Goal: Task Accomplishment & Management: Manage account settings

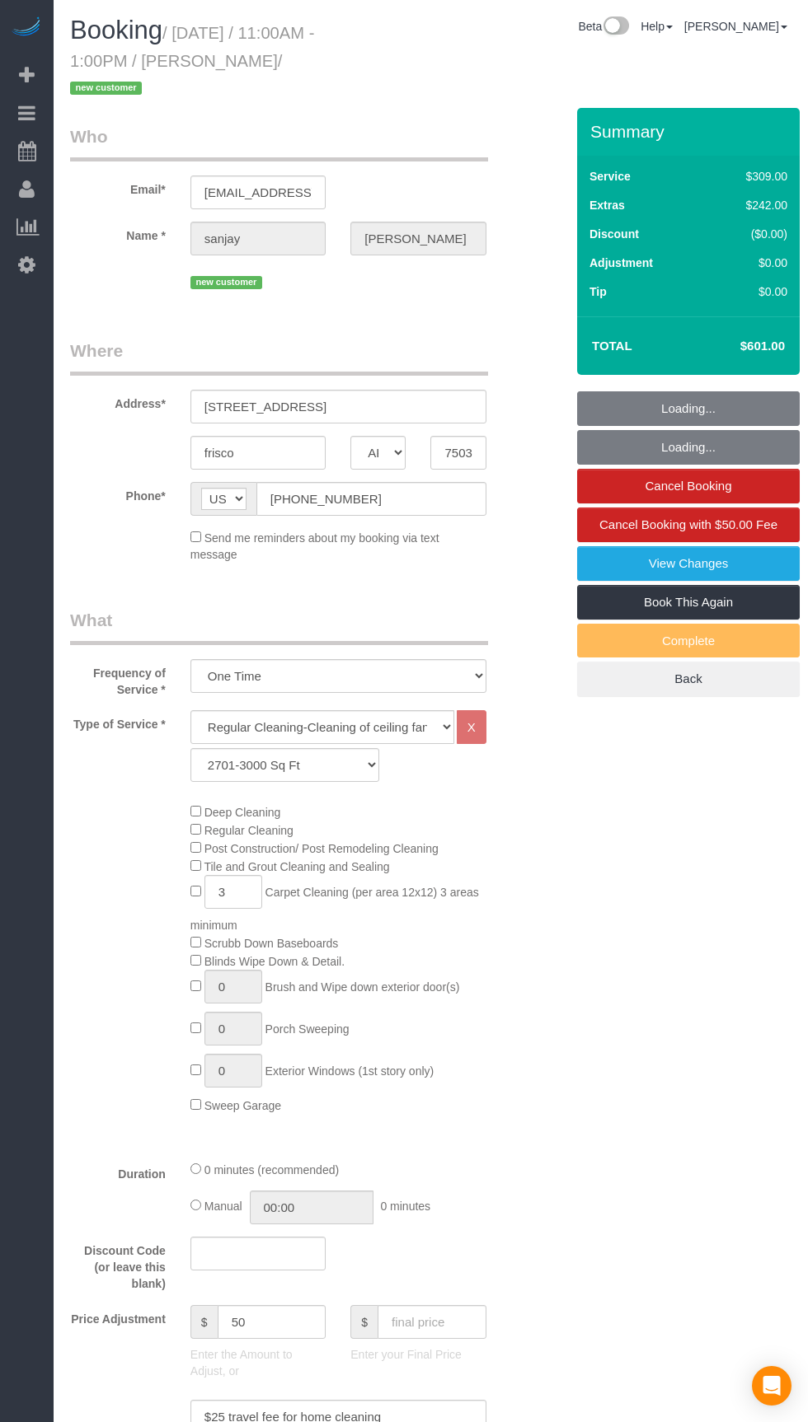
select select "[GEOGRAPHIC_DATA]"
select select "3"
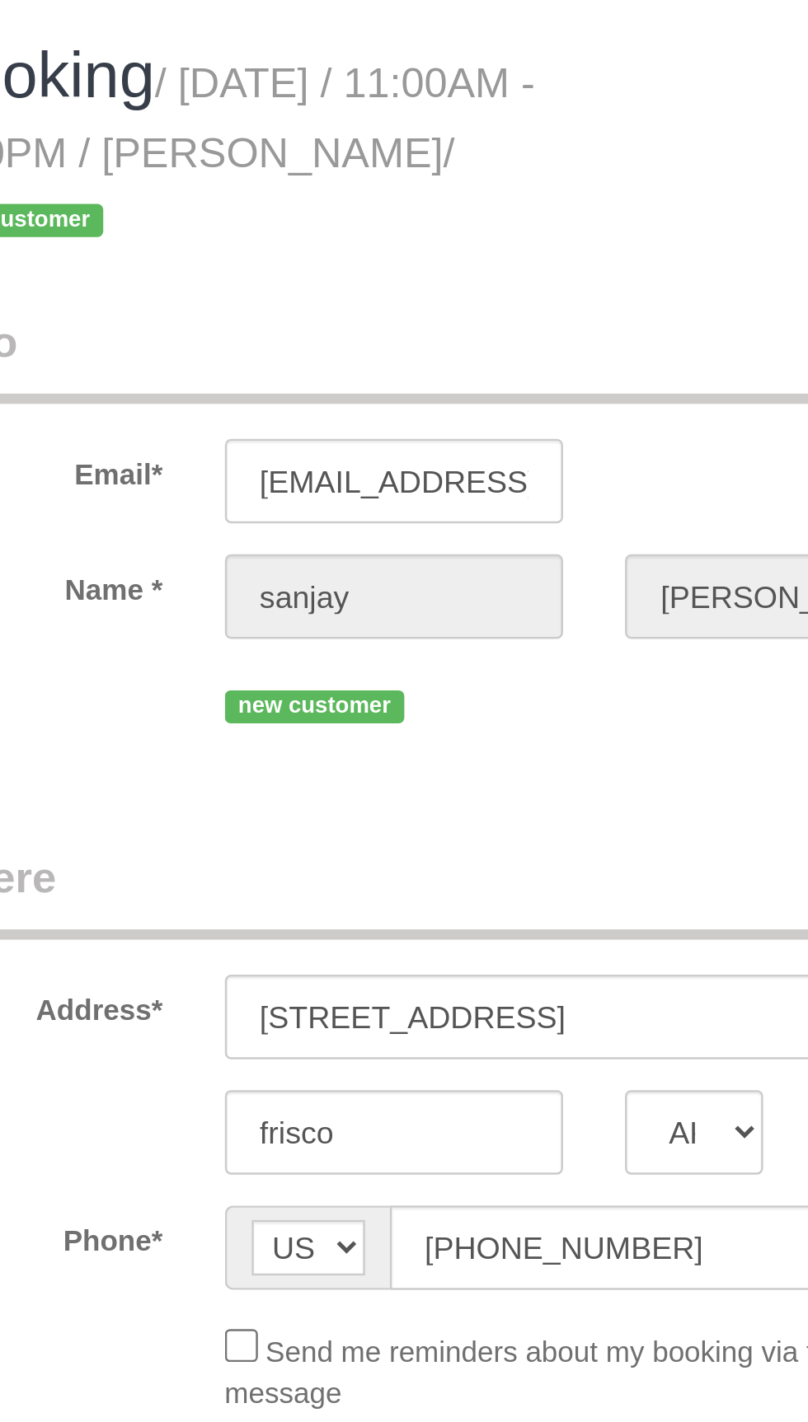
select select "object:672"
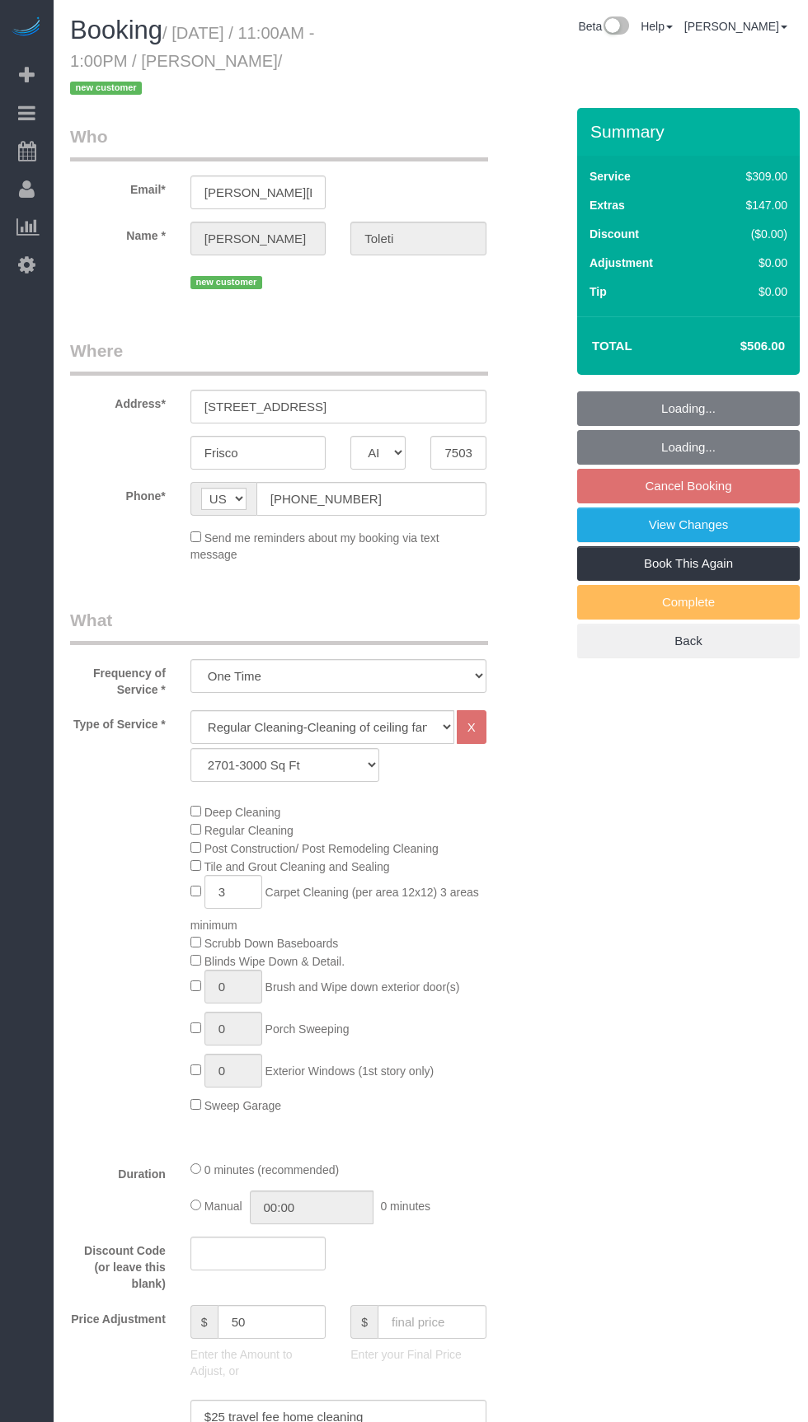
select select "[GEOGRAPHIC_DATA]"
select select "3"
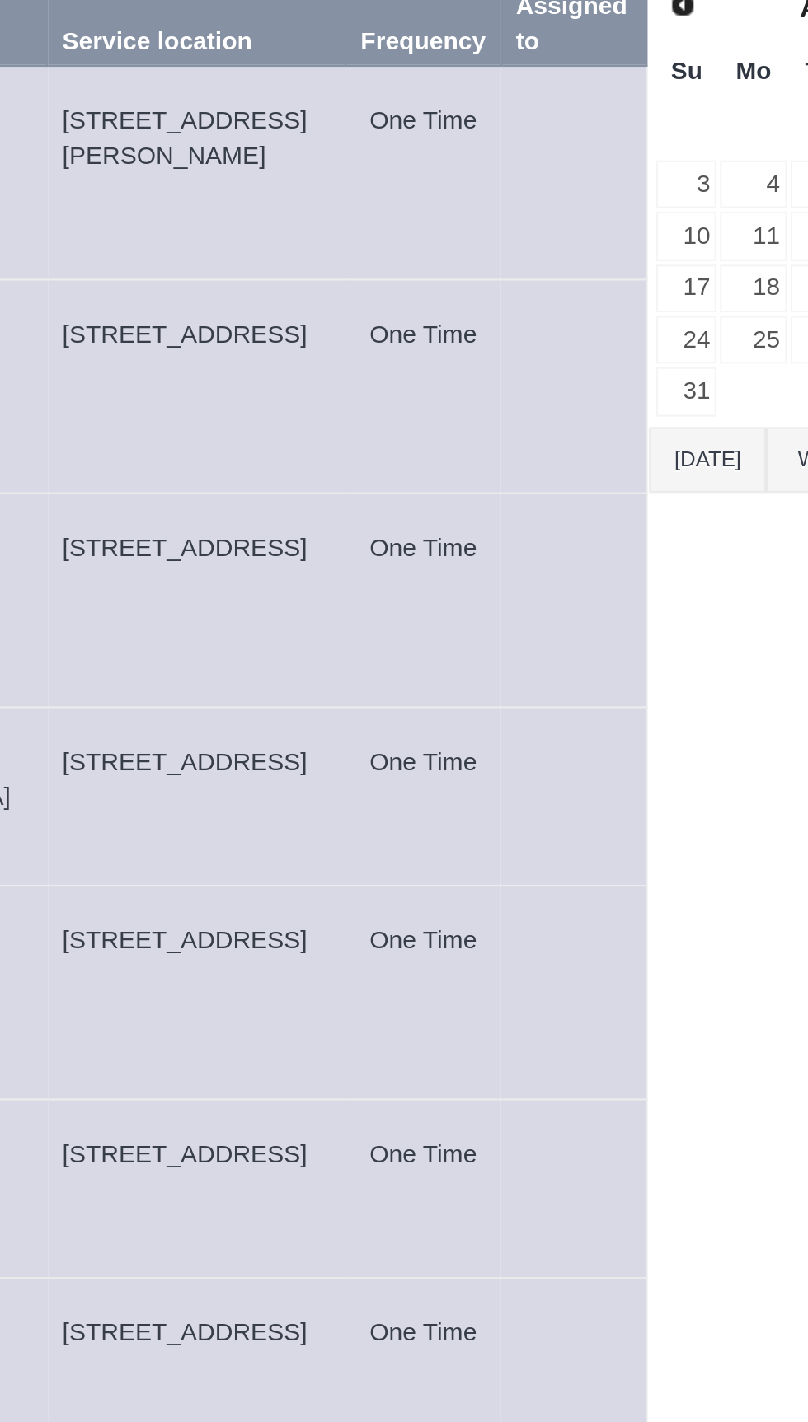
click at [592, 368] on button "[DATE]" at bounding box center [600, 375] width 54 height 30
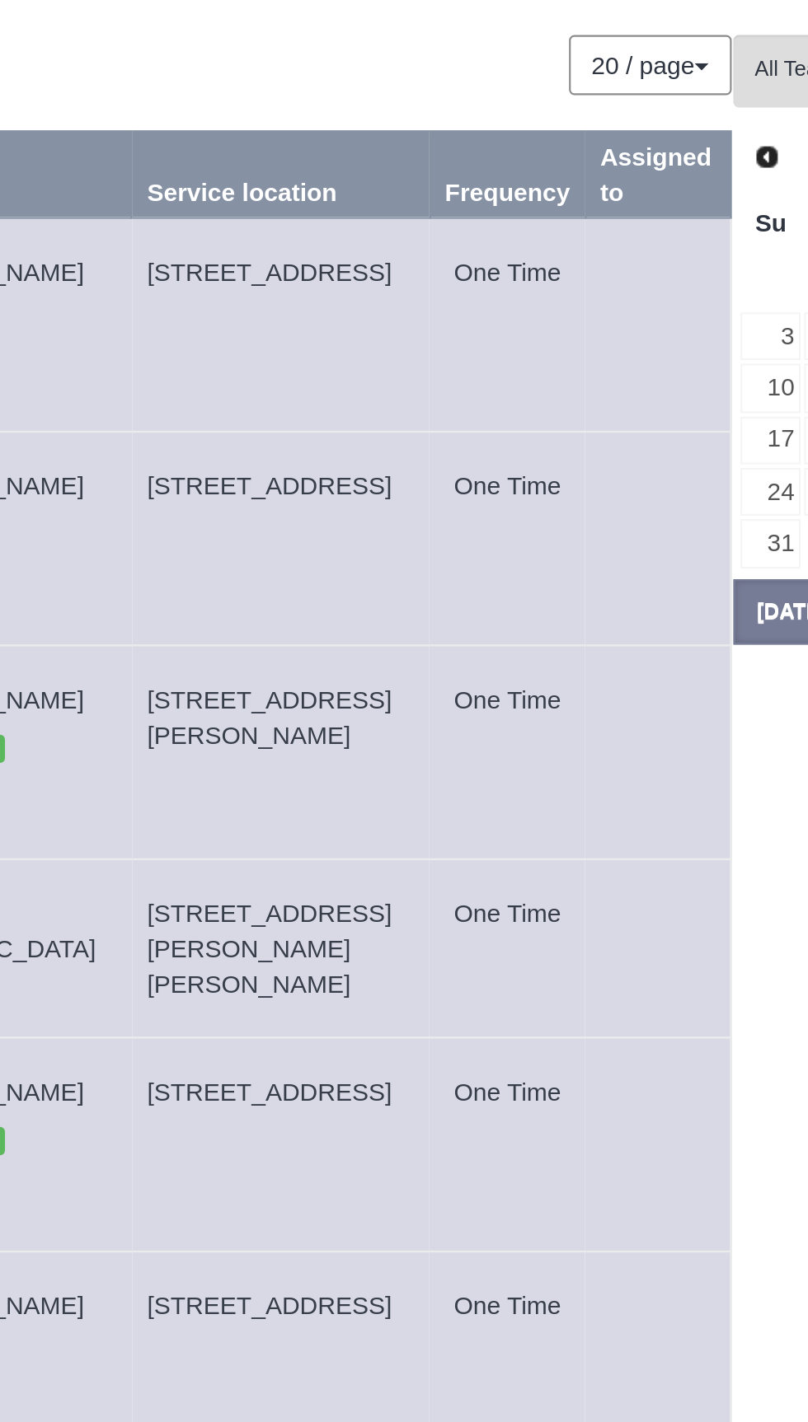
copy span "[STREET_ADDRESS][PERSON_NAME]"
